Goal: Navigation & Orientation: Find specific page/section

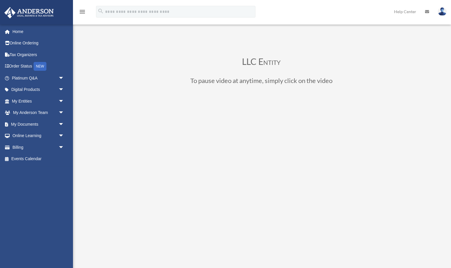
scroll to position [55, 0]
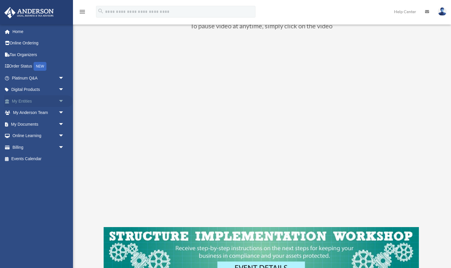
click at [51, 96] on link "My Entities arrow_drop_down" at bounding box center [38, 101] width 69 height 12
click at [60, 90] on span "arrow_drop_down" at bounding box center [64, 90] width 12 height 12
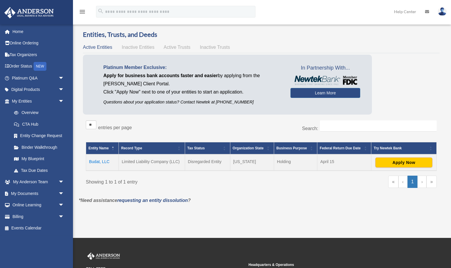
scroll to position [6, 0]
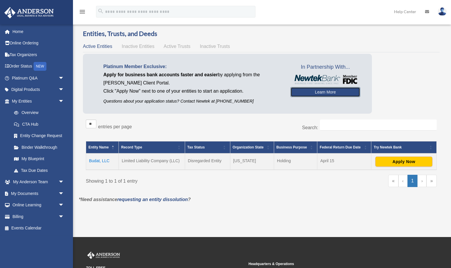
click at [334, 92] on link "Learn More" at bounding box center [325, 92] width 70 height 10
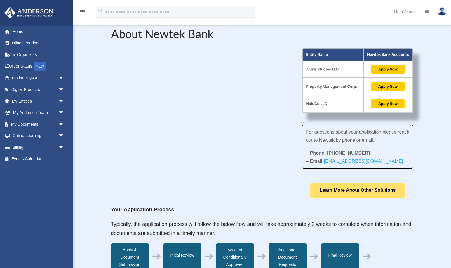
click at [348, 191] on link "Learn More About Other Solutions" at bounding box center [357, 189] width 95 height 15
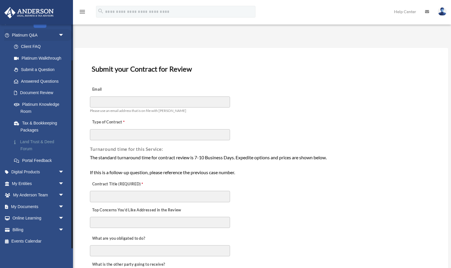
click at [44, 144] on link "Land Trust & Deed Forum" at bounding box center [40, 145] width 65 height 19
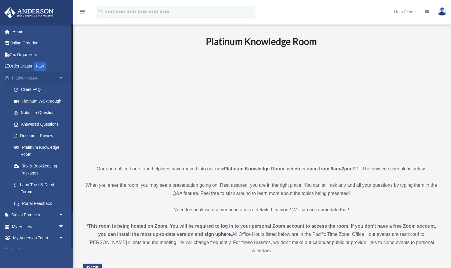
click at [58, 82] on span "arrow_drop_down" at bounding box center [64, 78] width 12 height 12
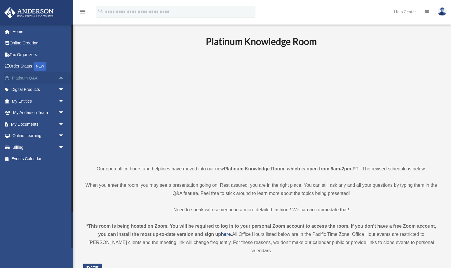
click at [58, 80] on span "arrow_drop_up" at bounding box center [64, 78] width 12 height 12
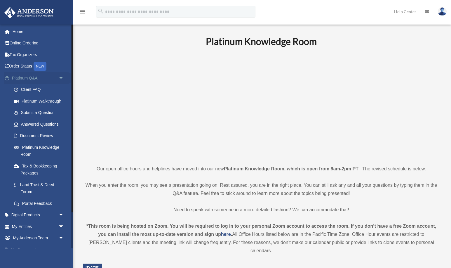
click at [58, 74] on span "arrow_drop_down" at bounding box center [64, 78] width 12 height 12
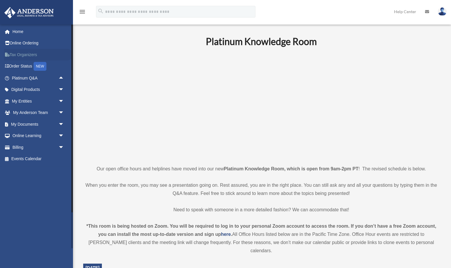
click at [30, 51] on link "Tax Organizers" at bounding box center [38, 55] width 69 height 12
